Goal: Subscribe to service/newsletter

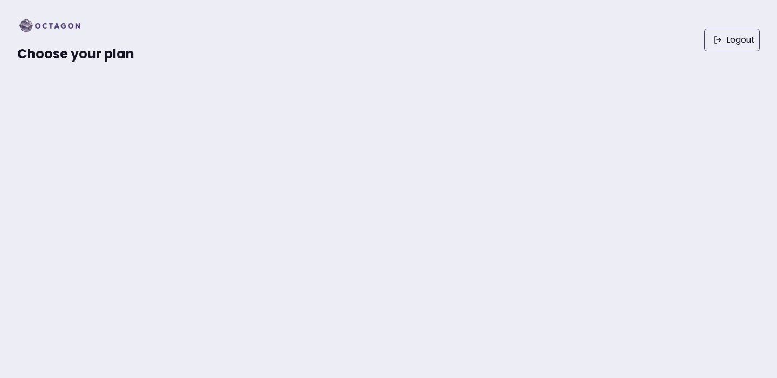
click at [108, 77] on div "Choose your plan Logout" at bounding box center [388, 40] width 777 height 80
click at [82, 56] on span "Choose your plan" at bounding box center [75, 54] width 117 height 18
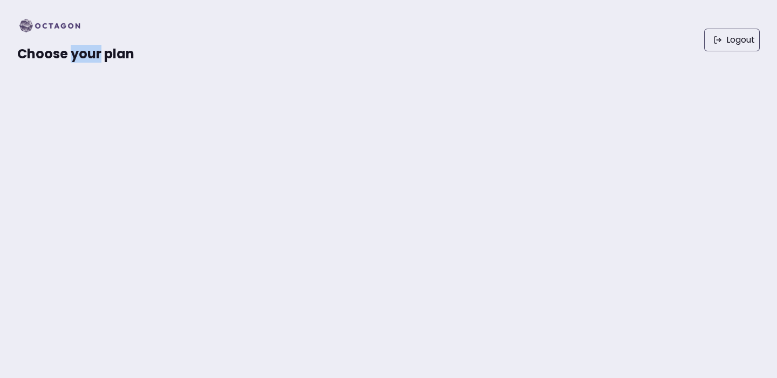
click at [66, 33] on img at bounding box center [53, 25] width 72 height 17
